Goal: Share content

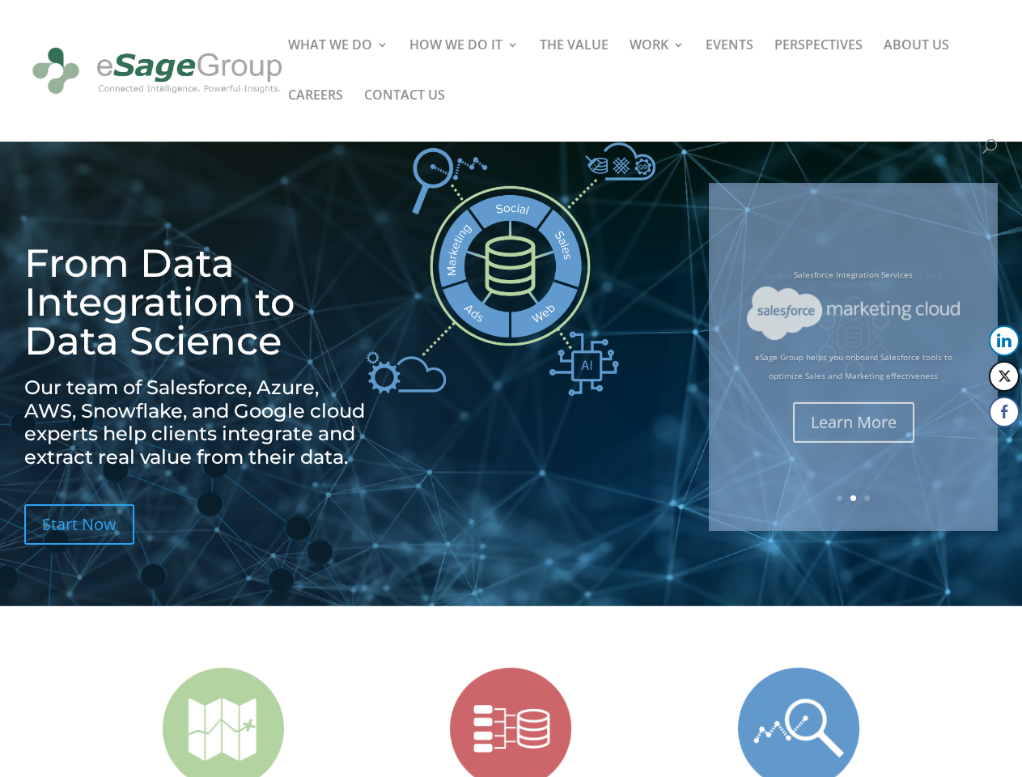
click at [510, 388] on img at bounding box center [510, 268] width 289 height 253
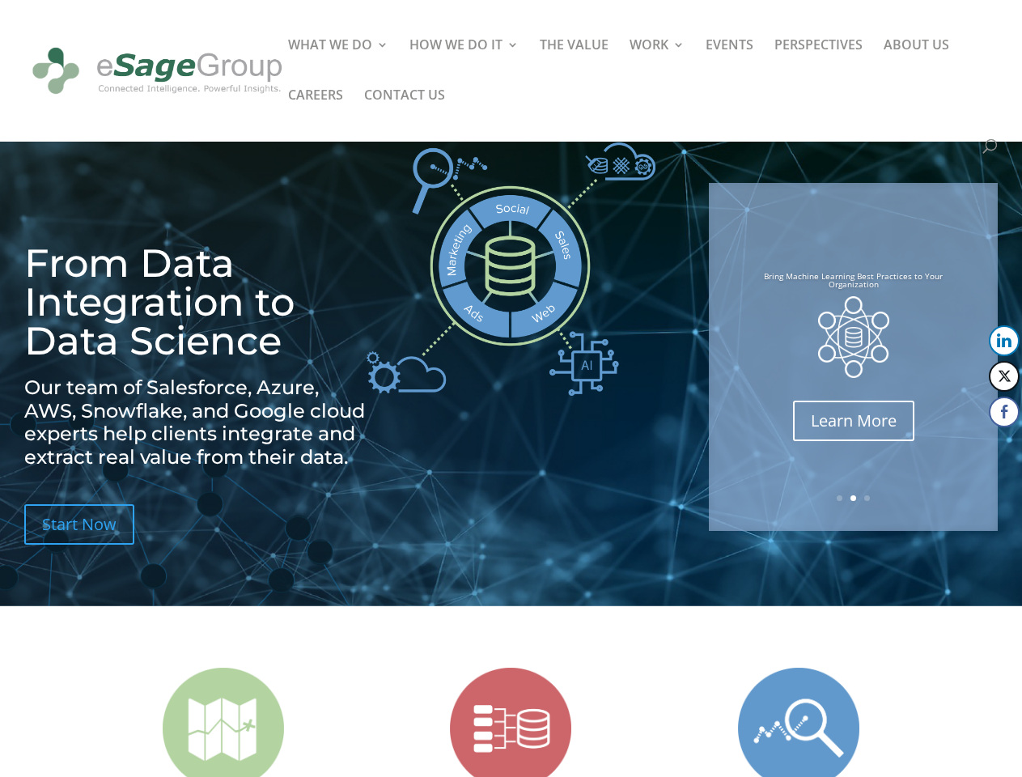
click at [510, 388] on img at bounding box center [510, 268] width 289 height 253
click at [853, 357] on img at bounding box center [853, 336] width 71 height 81
click at [710, 357] on link "Previous" at bounding box center [710, 356] width 39 height 39
click at [1004, 341] on button "LinkedIn" at bounding box center [1004, 340] width 31 height 31
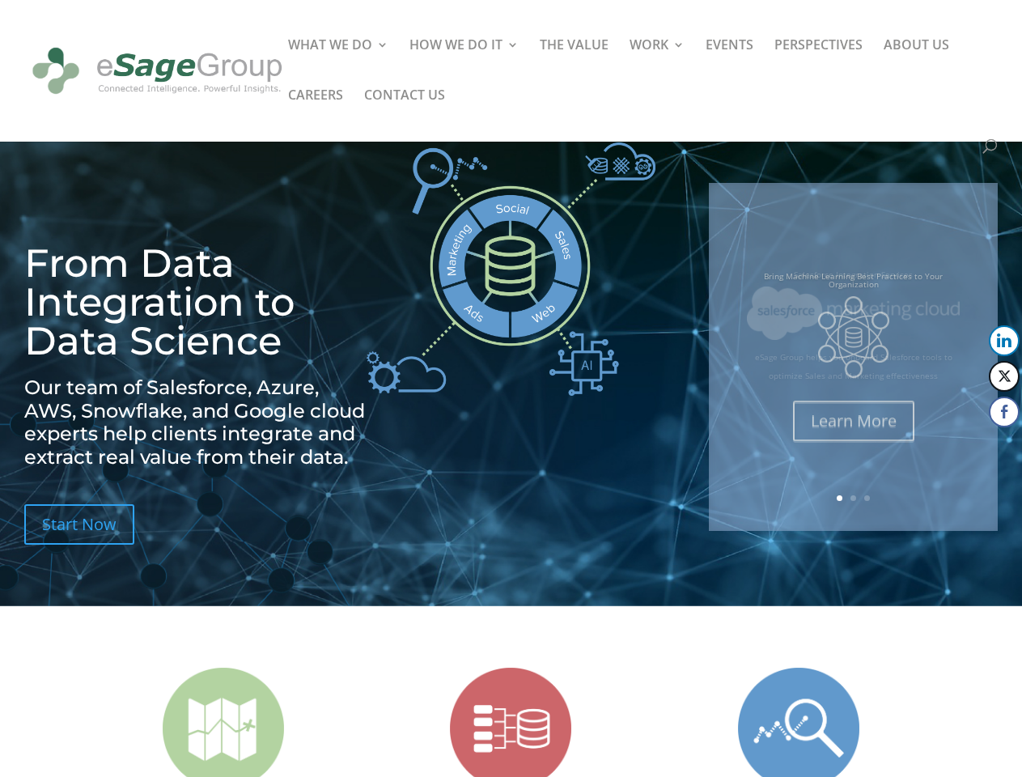
click at [1004, 376] on button "Twitter" at bounding box center [1004, 376] width 31 height 31
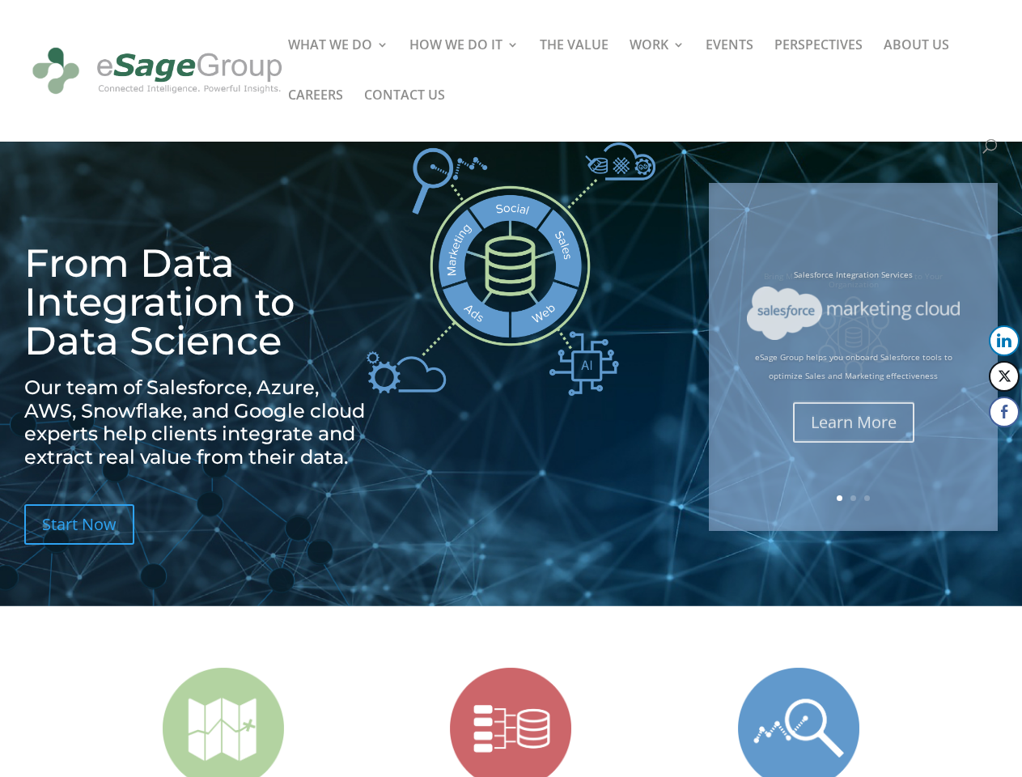
click at [1004, 412] on button "Facebook" at bounding box center [1004, 411] width 31 height 31
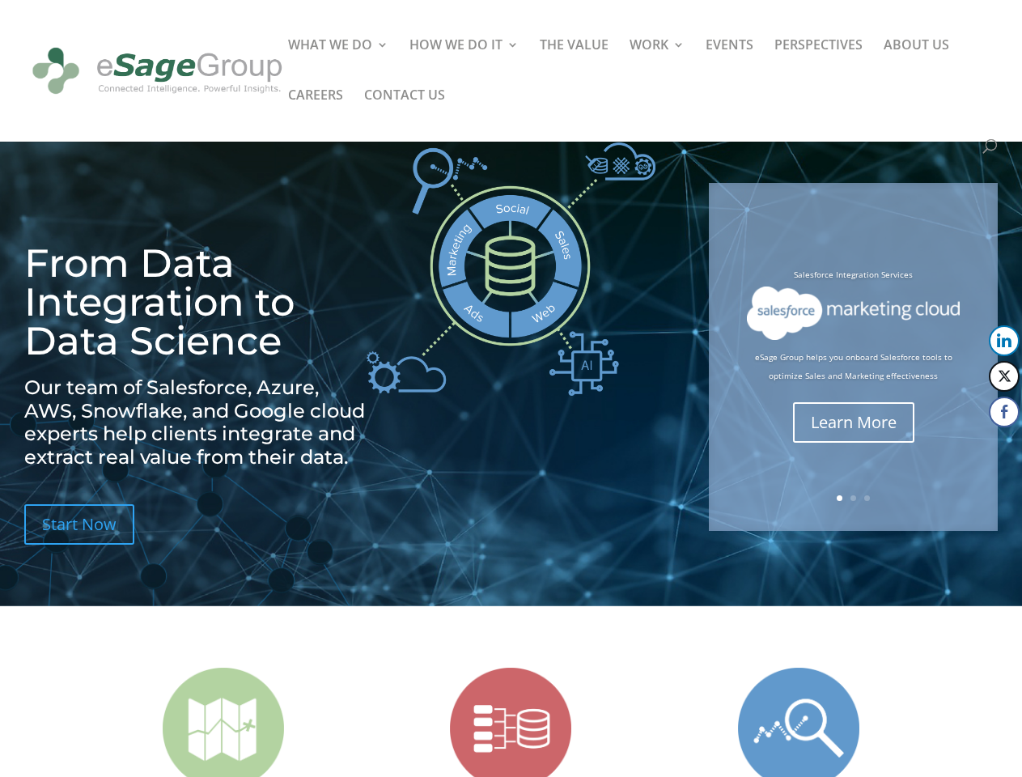
click at [973, 444] on span at bounding box center [973, 443] width 19 height 19
